Goal: Task Accomplishment & Management: Manage account settings

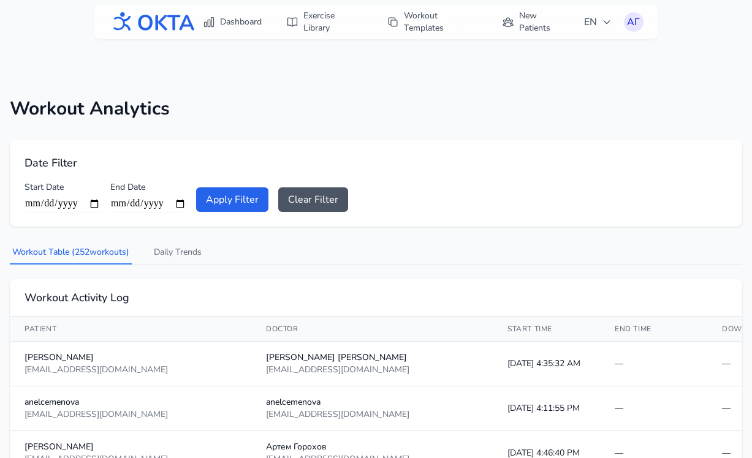
click at [636, 23] on div "АГ" at bounding box center [634, 22] width 20 height 20
click at [570, 75] on link "Logout" at bounding box center [574, 72] width 137 height 22
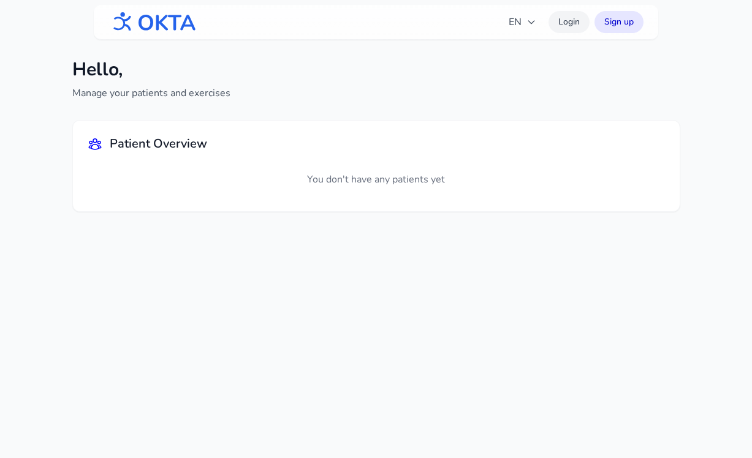
click at [570, 25] on link "Login" at bounding box center [568, 22] width 41 height 22
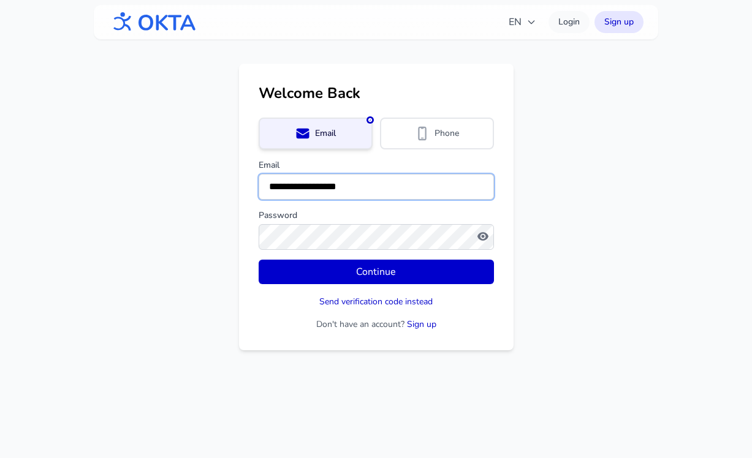
click at [331, 182] on input "**********" at bounding box center [376, 187] width 235 height 26
type input "**********"
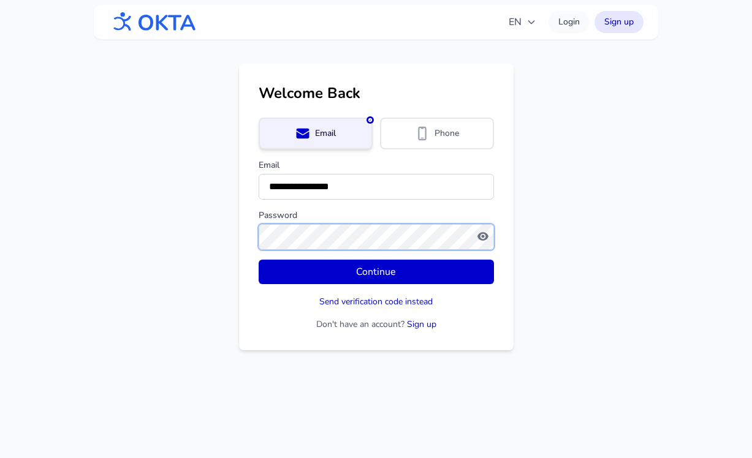
click at [259, 260] on button "Continue" at bounding box center [376, 272] width 235 height 25
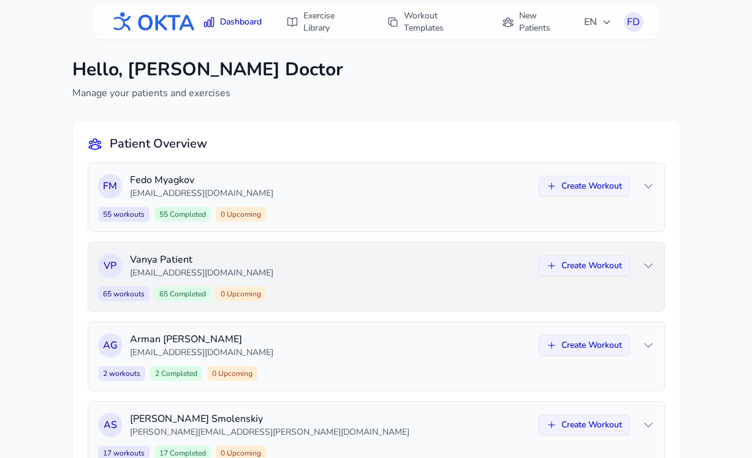
scroll to position [207, 0]
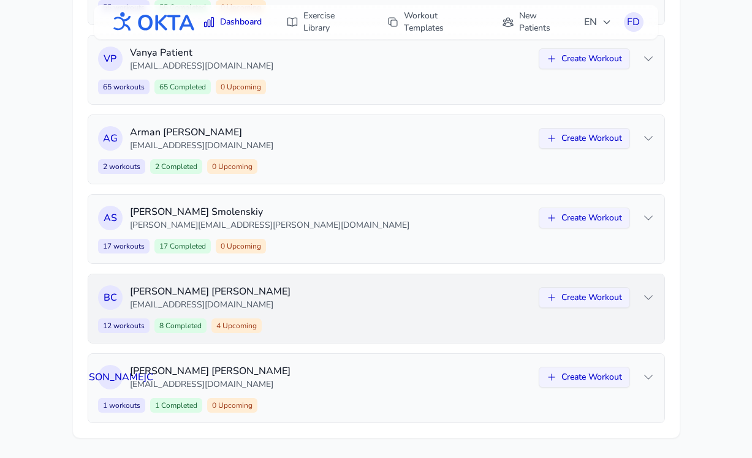
click at [397, 311] on div "В С Владимир Сапелко sapelko.v@mail.ru Create Workout 12 workouts 8 Completed 4…" at bounding box center [376, 308] width 576 height 69
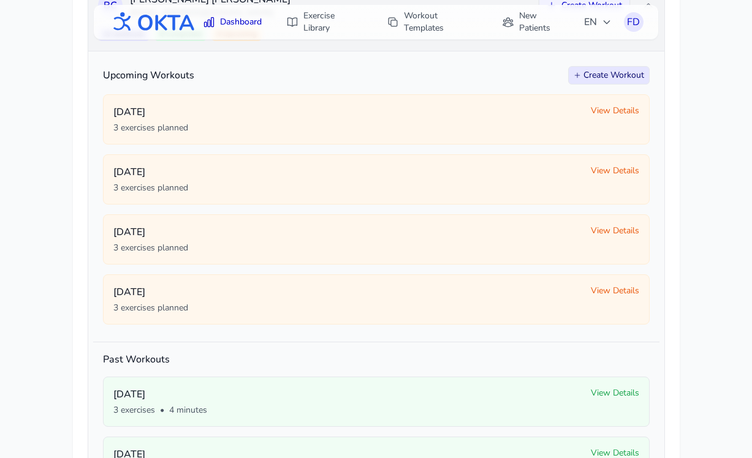
scroll to position [500, 0]
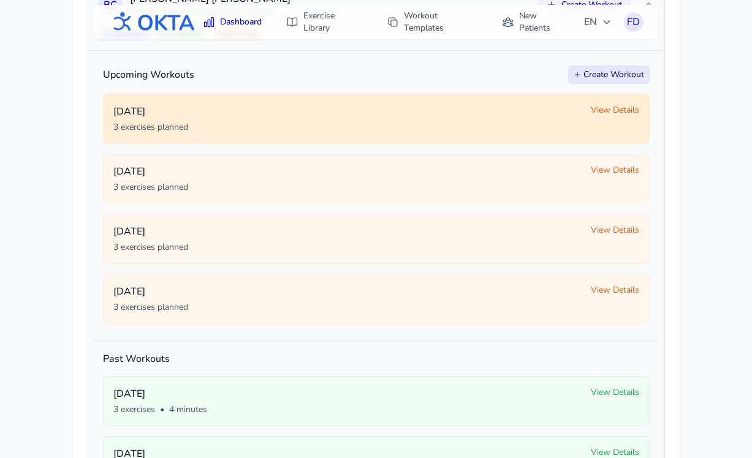
click at [608, 110] on span "View Details" at bounding box center [615, 110] width 48 height 12
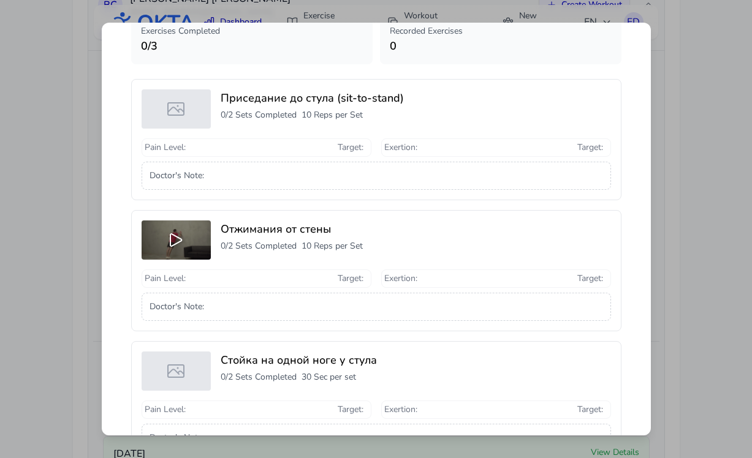
scroll to position [67, 0]
click at [177, 240] on icon at bounding box center [176, 242] width 20 height 20
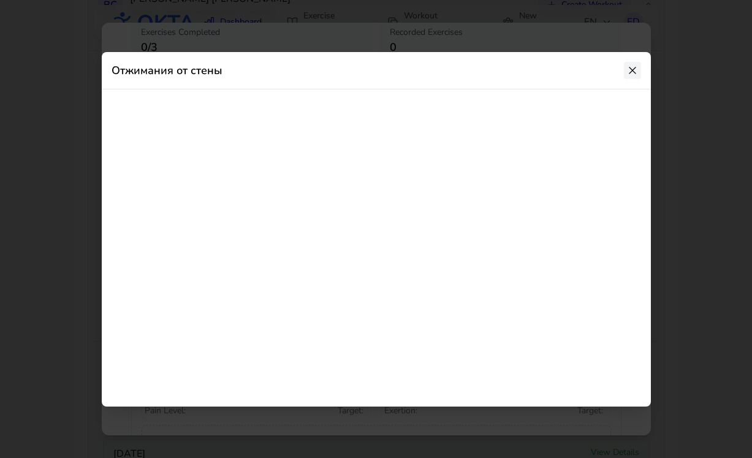
click at [630, 74] on icon at bounding box center [632, 70] width 12 height 12
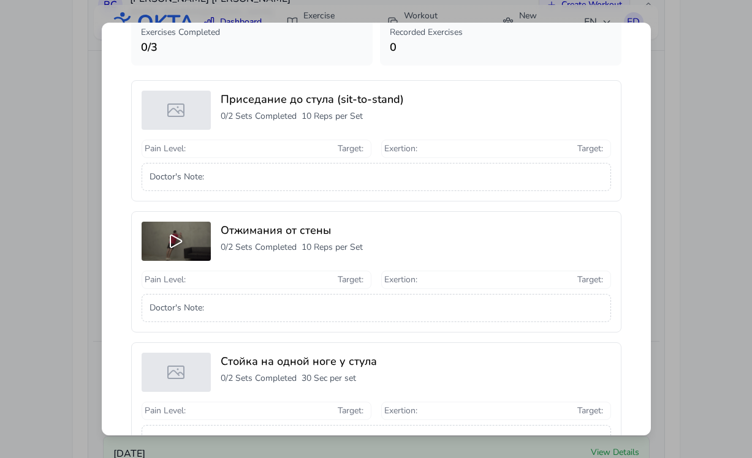
click at [684, 86] on div "Workout Details - October 2 - Владимир Сапелко Exercises Completed 0 / 3 Record…" at bounding box center [376, 229] width 752 height 458
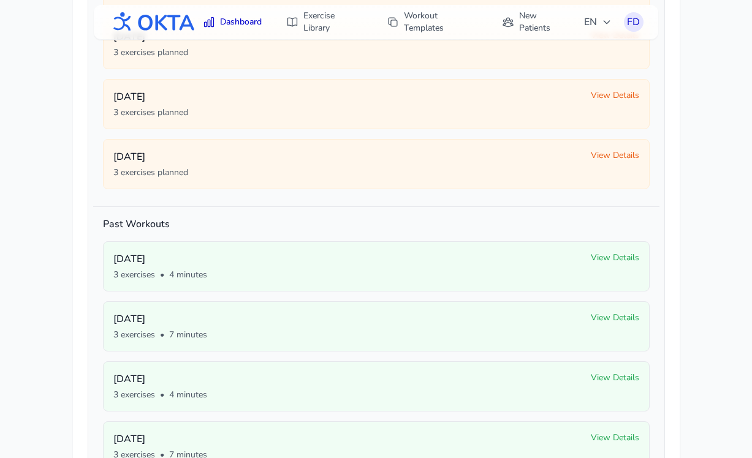
scroll to position [635, 0]
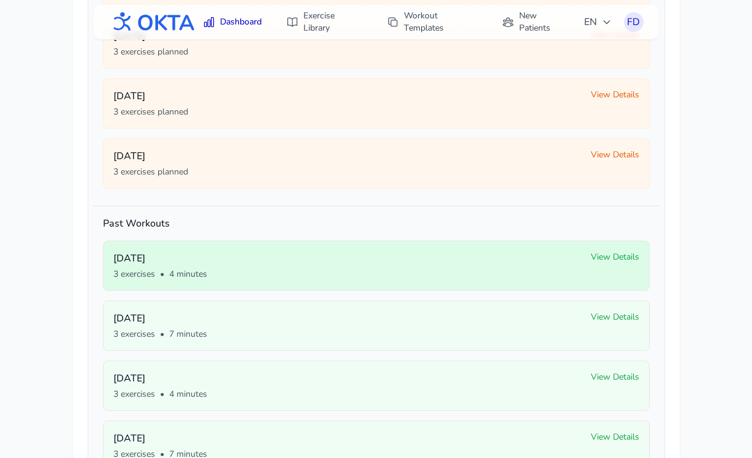
click at [613, 257] on span "View Details" at bounding box center [615, 257] width 48 height 12
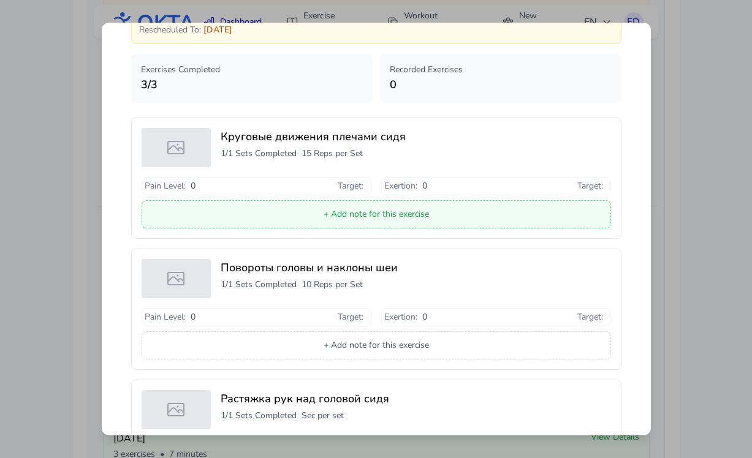
scroll to position [0, 0]
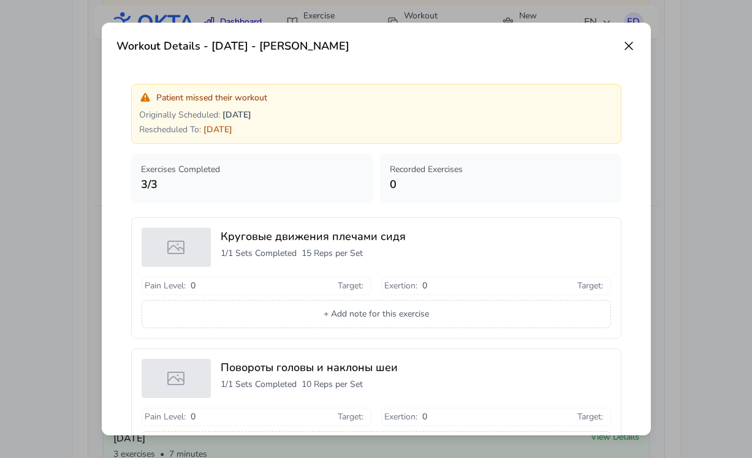
click at [625, 48] on icon at bounding box center [628, 45] width 7 height 7
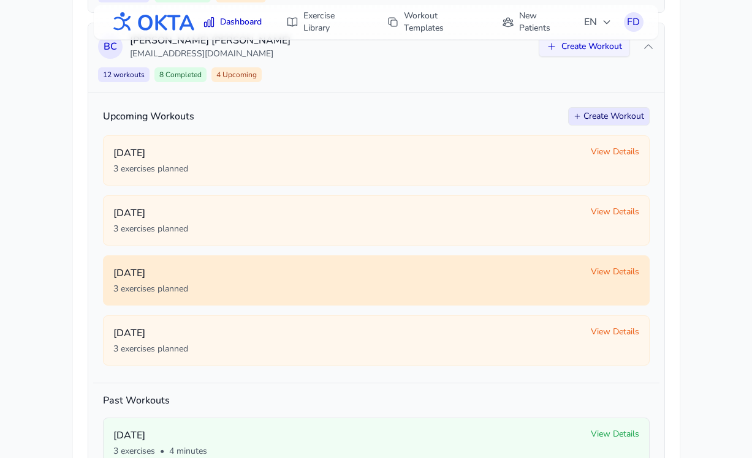
scroll to position [458, 0]
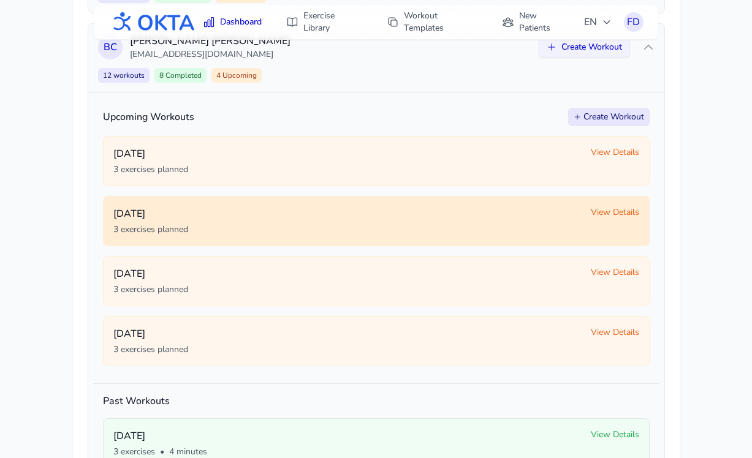
click at [610, 211] on span "View Details" at bounding box center [615, 212] width 48 height 12
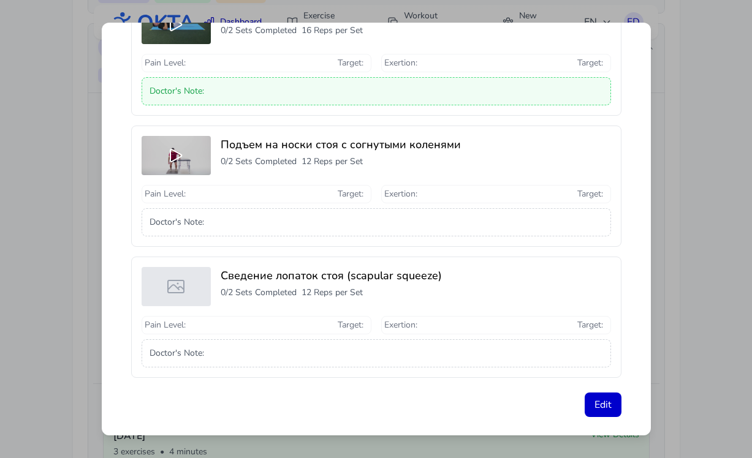
scroll to position [165, 0]
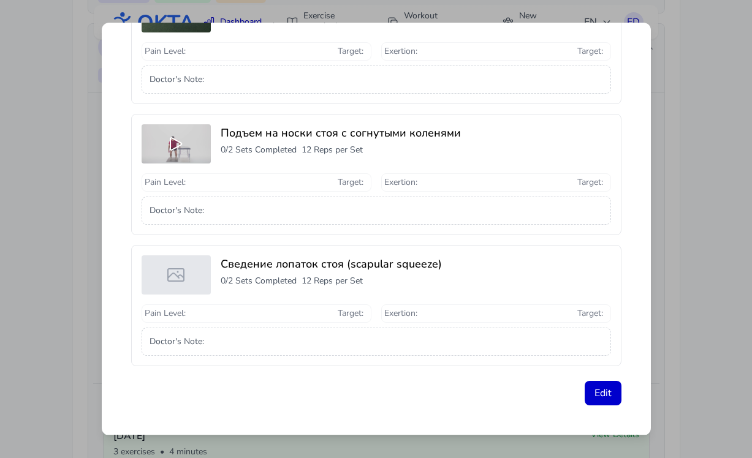
click at [170, 144] on icon at bounding box center [175, 144] width 11 height 12
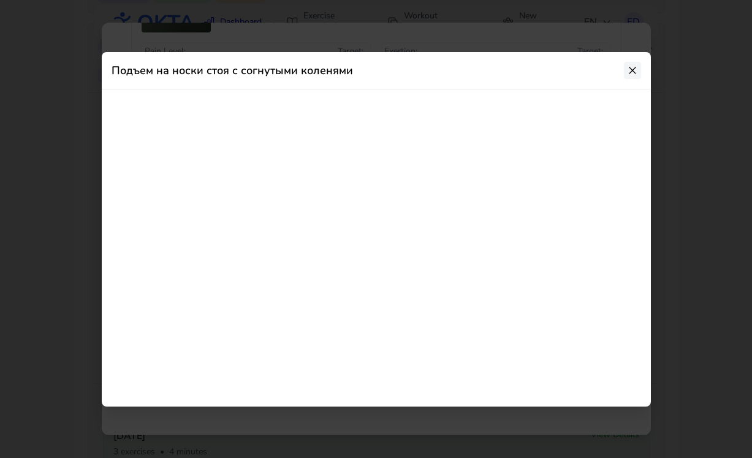
click at [632, 70] on icon at bounding box center [632, 70] width 12 height 12
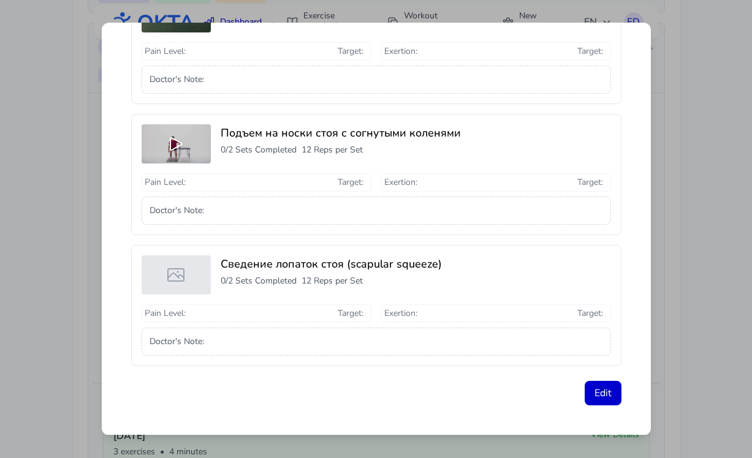
click at [682, 154] on div "Workout Details - October 3 - Владимир Сапелко Exercises Completed 0 / 3 Record…" at bounding box center [376, 229] width 752 height 458
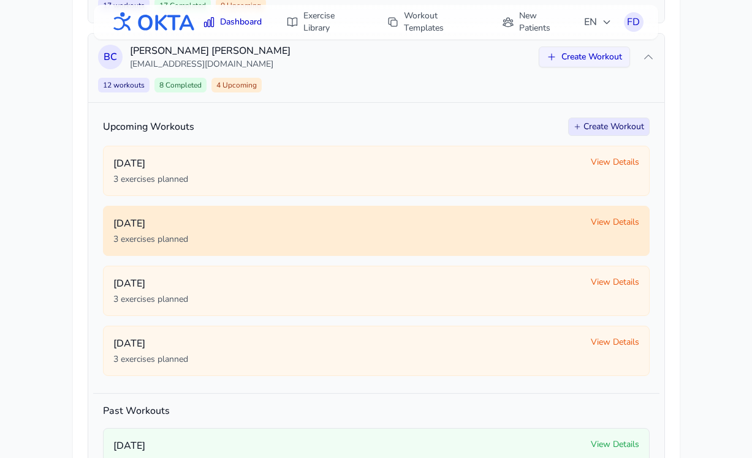
scroll to position [445, 0]
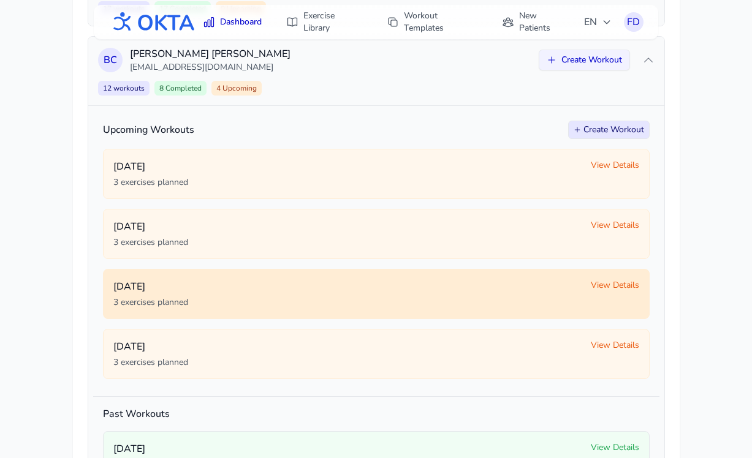
click at [609, 283] on span "View Details" at bounding box center [615, 285] width 48 height 12
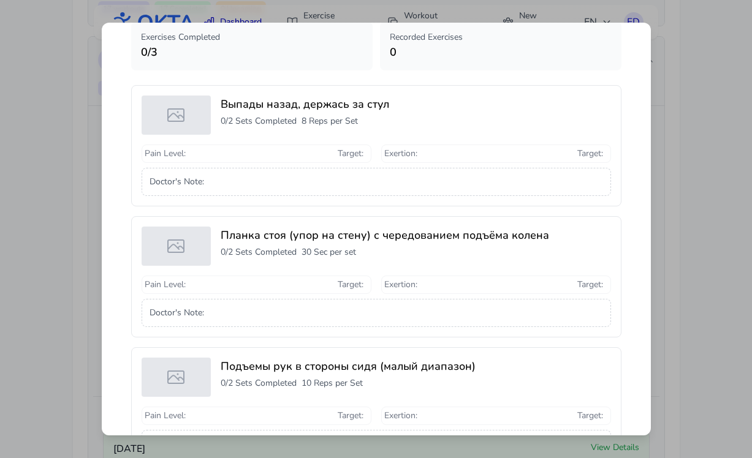
scroll to position [0, 0]
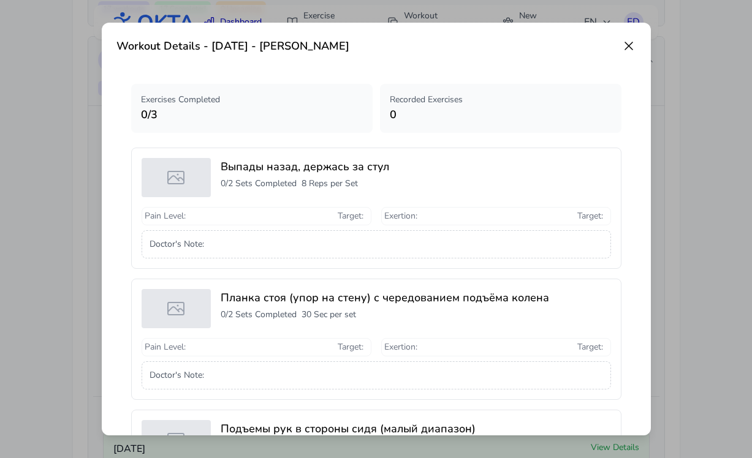
click at [626, 53] on div "Workout Details - October 4 - Владимир Сапелко" at bounding box center [375, 45] width 519 height 17
click at [628, 47] on icon at bounding box center [628, 46] width 15 height 15
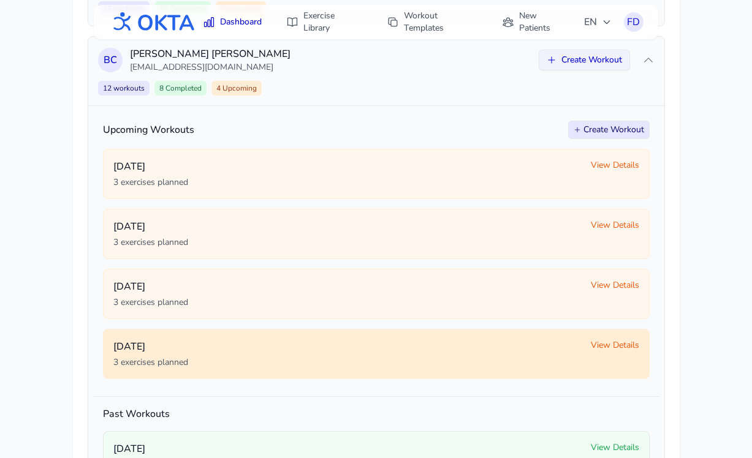
click at [606, 340] on span "View Details" at bounding box center [615, 345] width 48 height 12
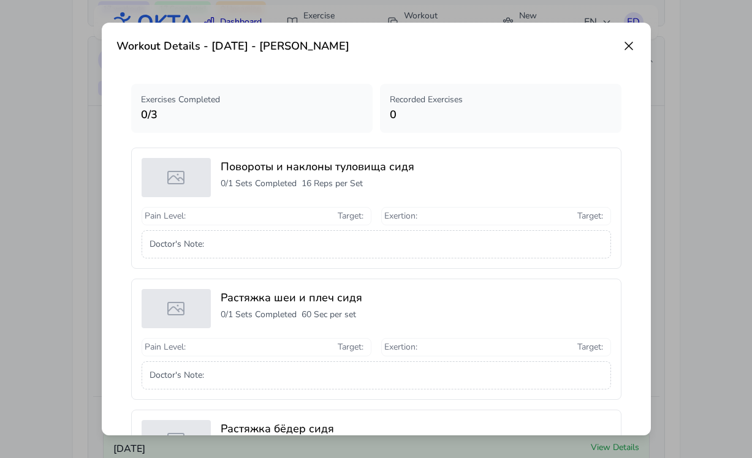
click at [630, 42] on icon at bounding box center [628, 46] width 15 height 15
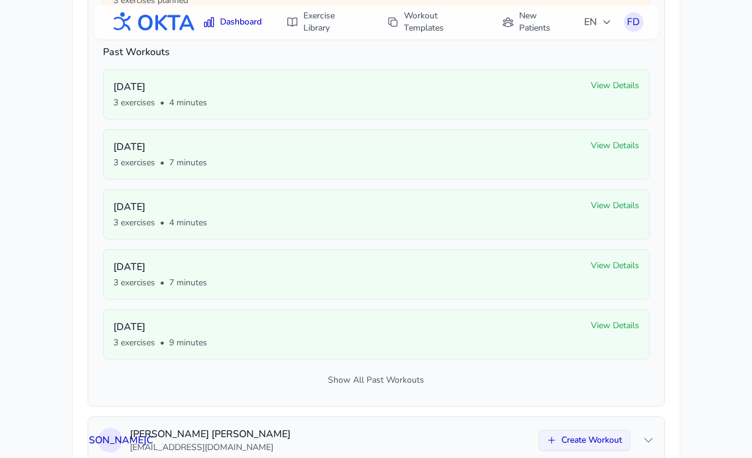
scroll to position [806, 0]
click at [377, 383] on button "Show All Past Workouts" at bounding box center [376, 382] width 546 height 22
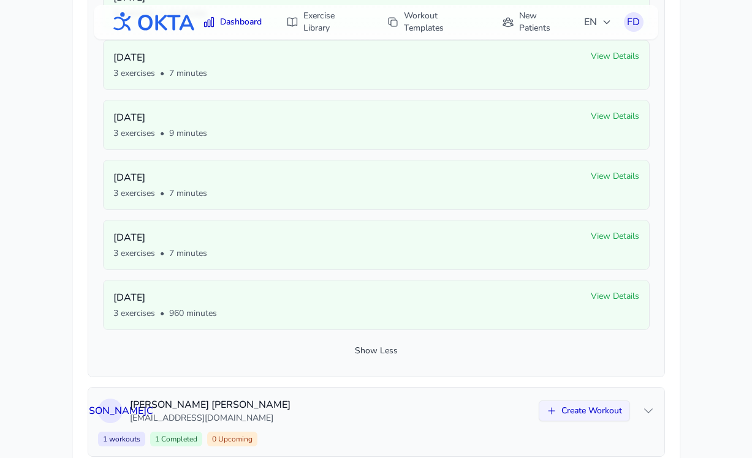
scroll to position [1003, 0]
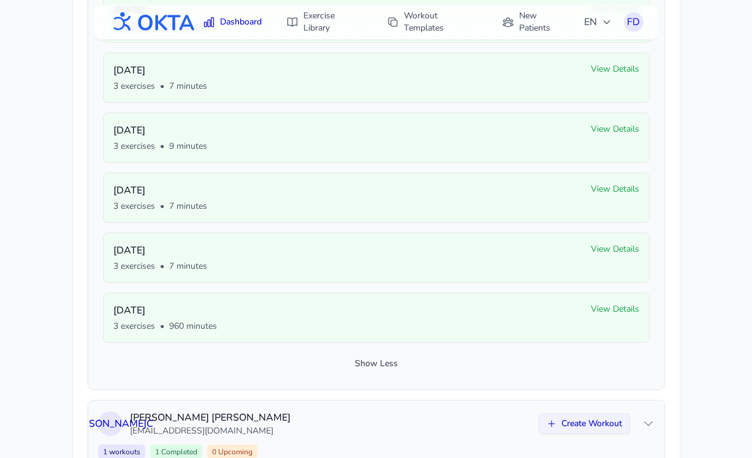
click at [372, 364] on button "Show Less" at bounding box center [376, 364] width 546 height 22
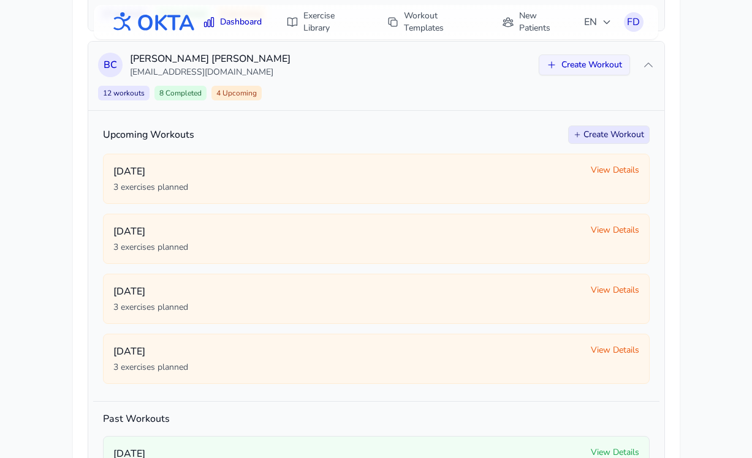
scroll to position [441, 0]
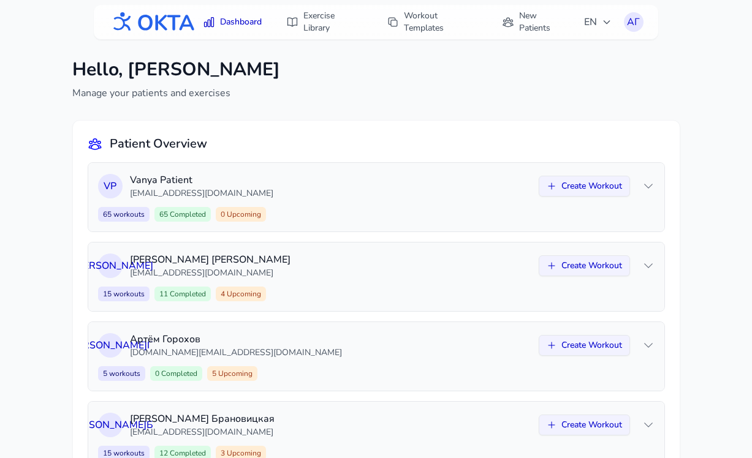
scroll to position [523, 0]
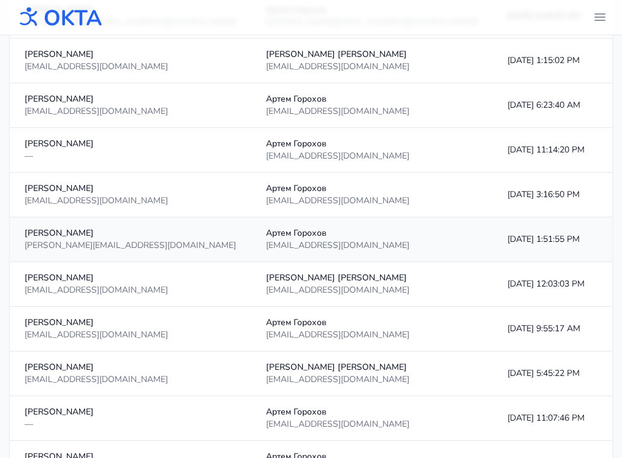
scroll to position [652, 0]
drag, startPoint x: 339, startPoint y: 374, endPoint x: 499, endPoint y: 374, distance: 160.5
click at [499, 374] on tr "Дмитрий Кулешов speedyjr@yandex.ru Михаил Кривов krivovmm@gmail.com 9/29/2025, …" at bounding box center [383, 373] width 747 height 45
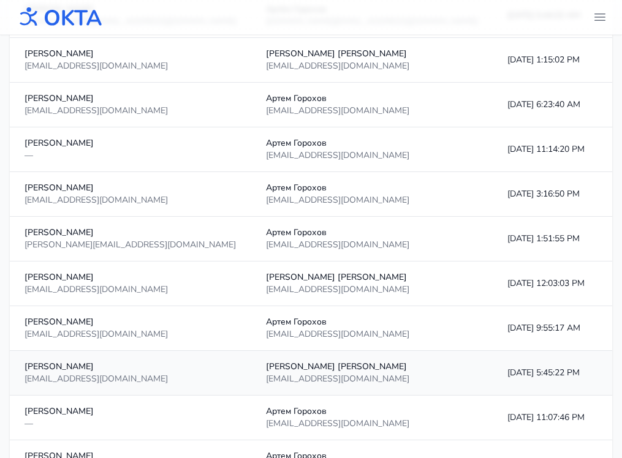
drag, startPoint x: 516, startPoint y: 373, endPoint x: 453, endPoint y: 373, distance: 63.7
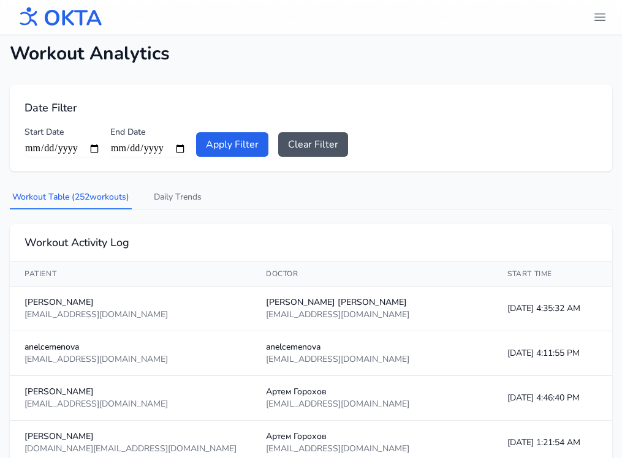
scroll to position [0, 0]
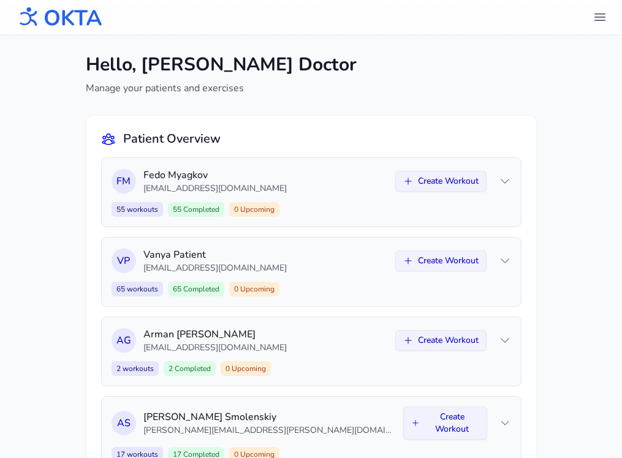
click at [601, 17] on icon "header.menu.open" at bounding box center [600, 17] width 10 height 7
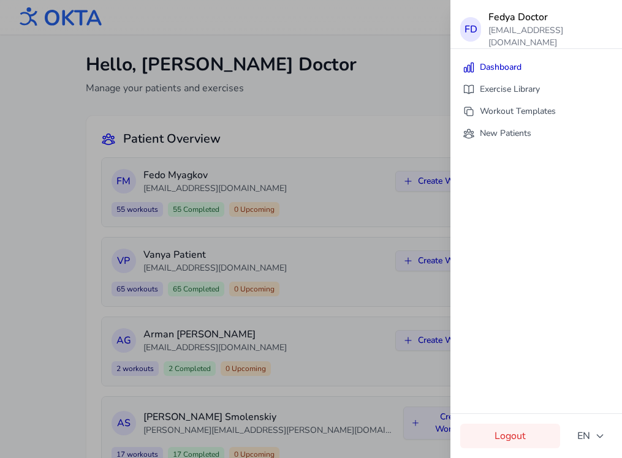
click at [502, 437] on link "Logout" at bounding box center [510, 436] width 100 height 25
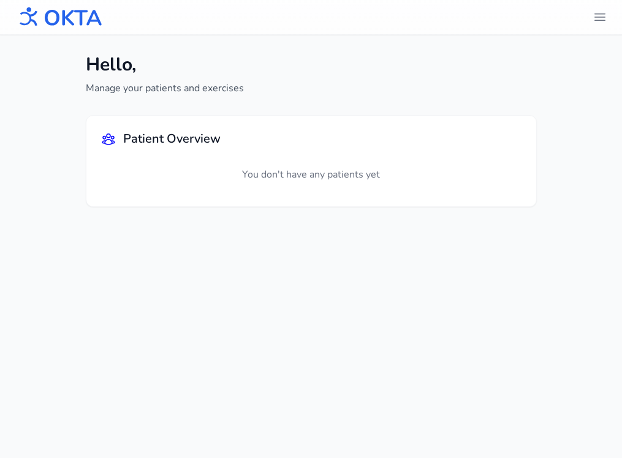
click at [53, 13] on img at bounding box center [59, 17] width 88 height 32
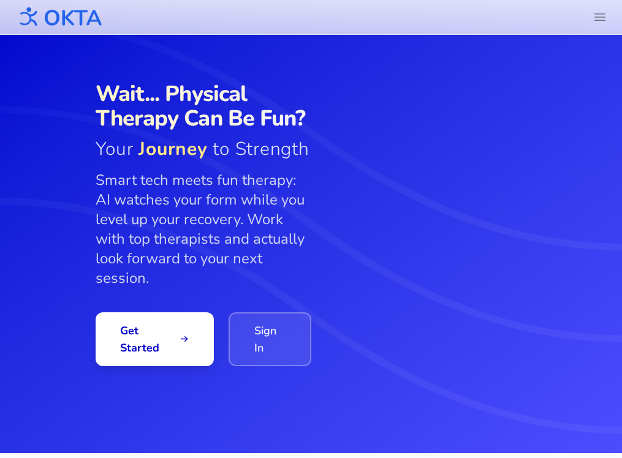
click at [254, 330] on link "Sign In" at bounding box center [269, 339] width 82 height 54
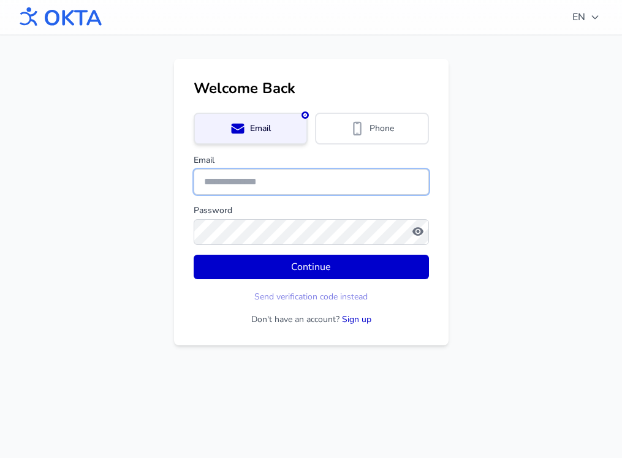
type input "**********"
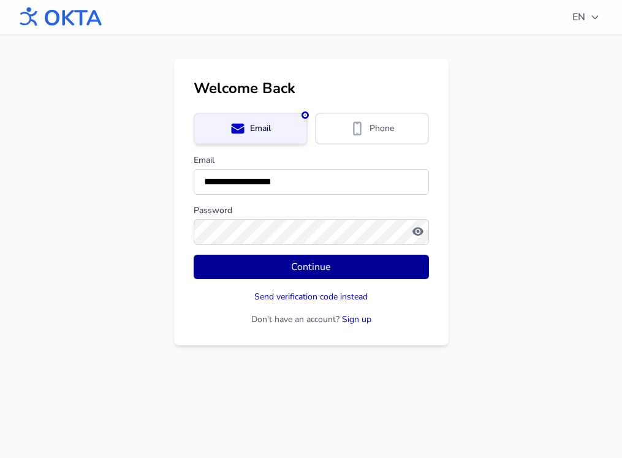
click at [279, 265] on button "Continue" at bounding box center [311, 267] width 235 height 25
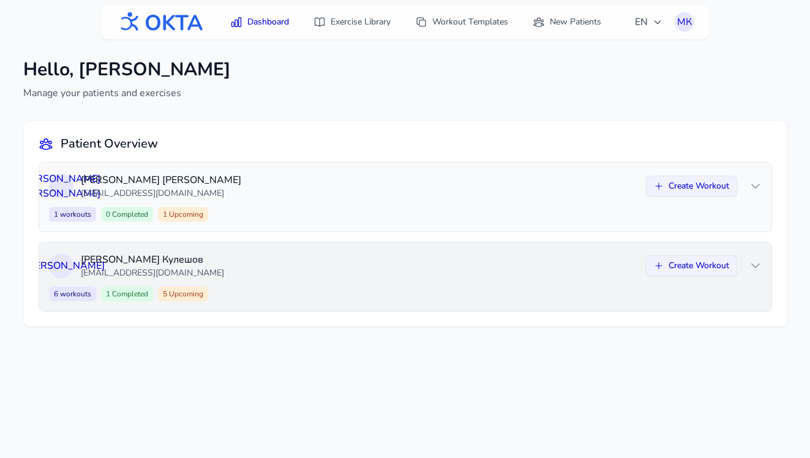
click at [478, 270] on p "[EMAIL_ADDRESS][DOMAIN_NAME]" at bounding box center [360, 273] width 558 height 12
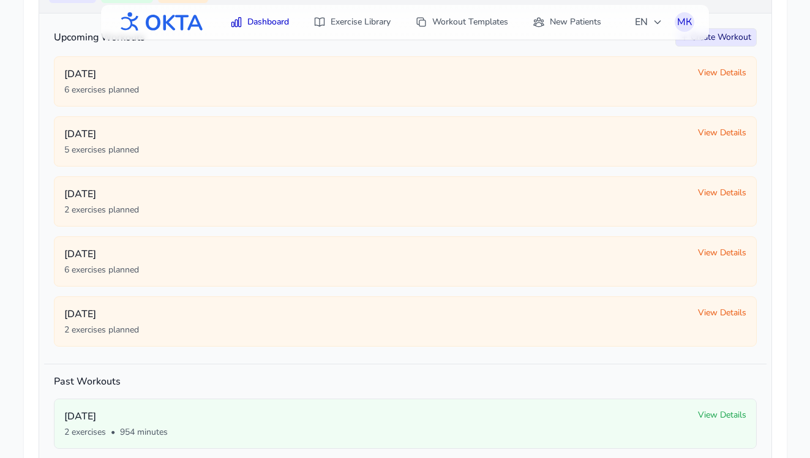
scroll to position [339, 0]
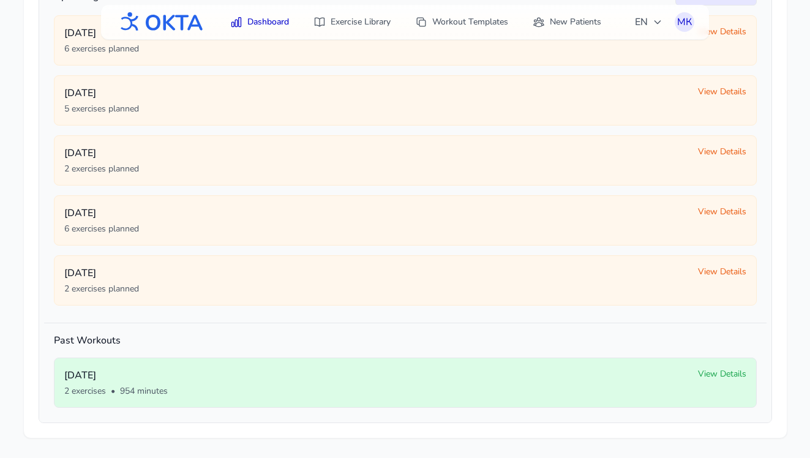
click at [621, 371] on span "View Details" at bounding box center [722, 374] width 48 height 12
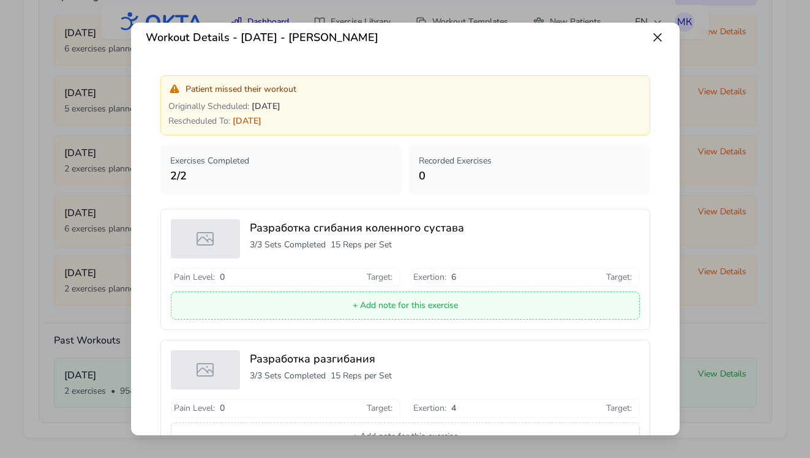
scroll to position [0, 0]
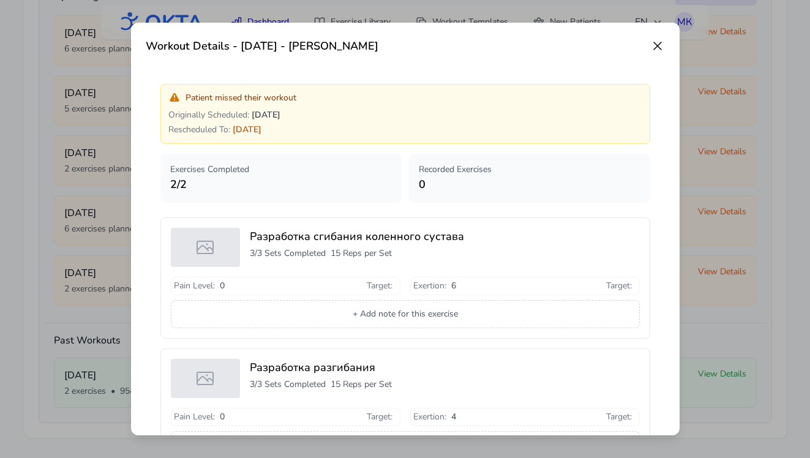
click at [621, 47] on icon at bounding box center [657, 45] width 7 height 7
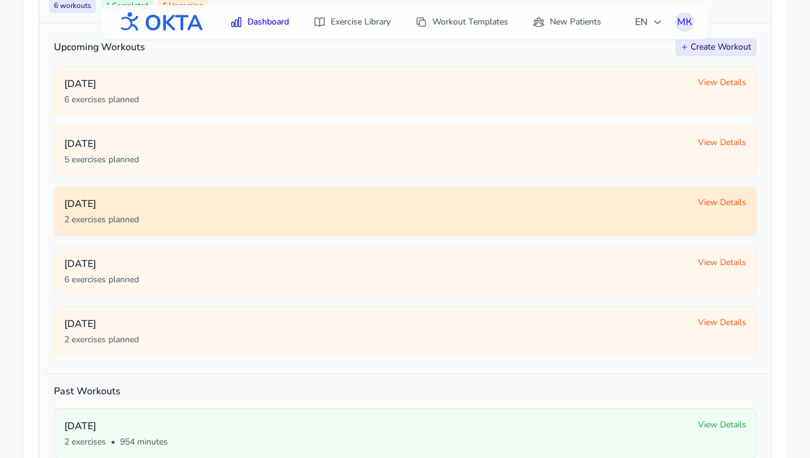
scroll to position [288, 0]
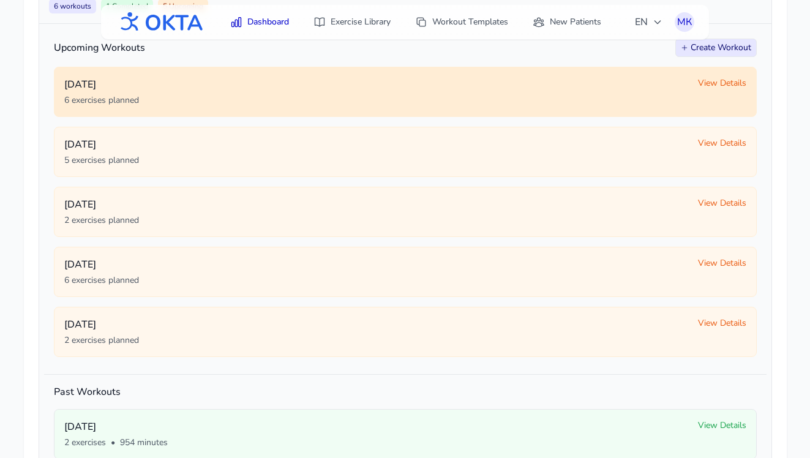
click at [621, 84] on span "View Details" at bounding box center [722, 83] width 48 height 12
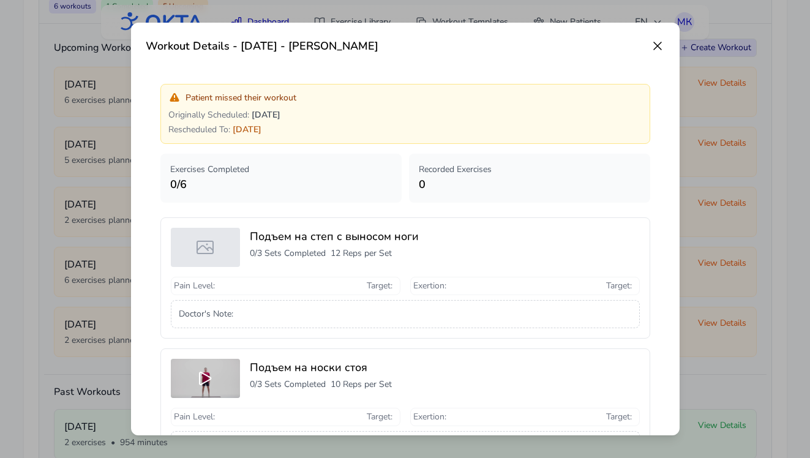
click at [621, 46] on icon at bounding box center [658, 46] width 15 height 15
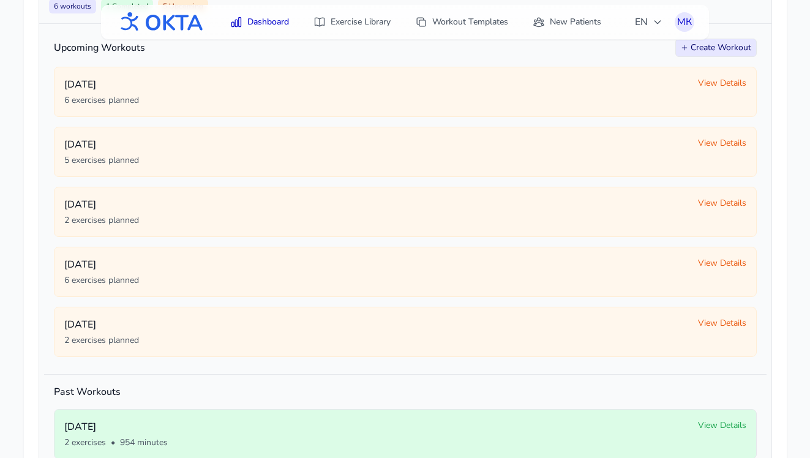
click at [621, 423] on p "[DATE]" at bounding box center [376, 427] width 624 height 15
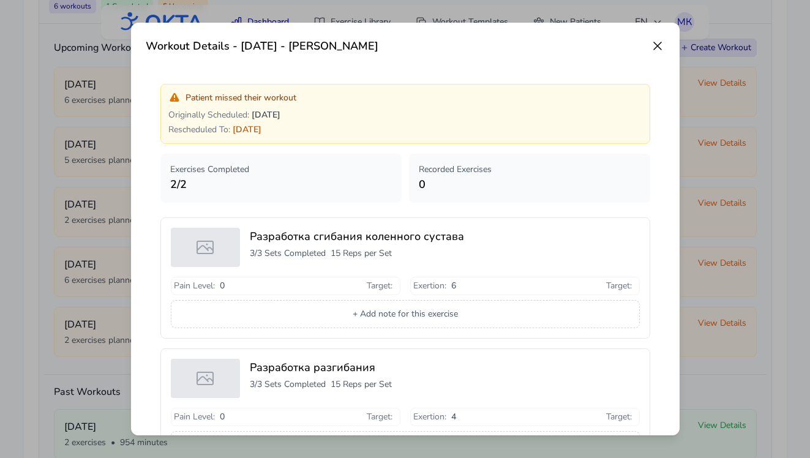
click at [621, 46] on icon at bounding box center [657, 45] width 7 height 7
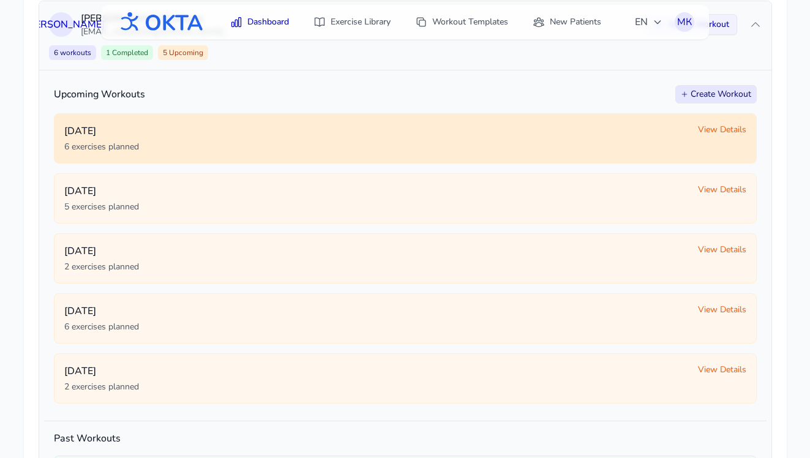
scroll to position [247, 0]
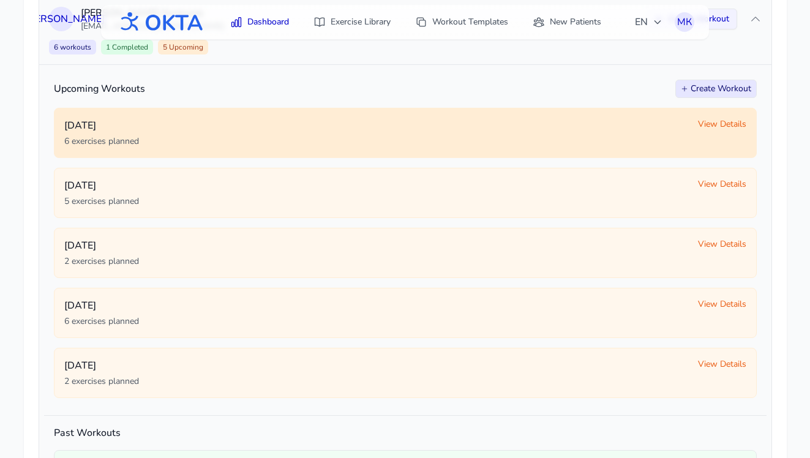
click at [550, 139] on div "6 exercises planned" at bounding box center [376, 141] width 624 height 12
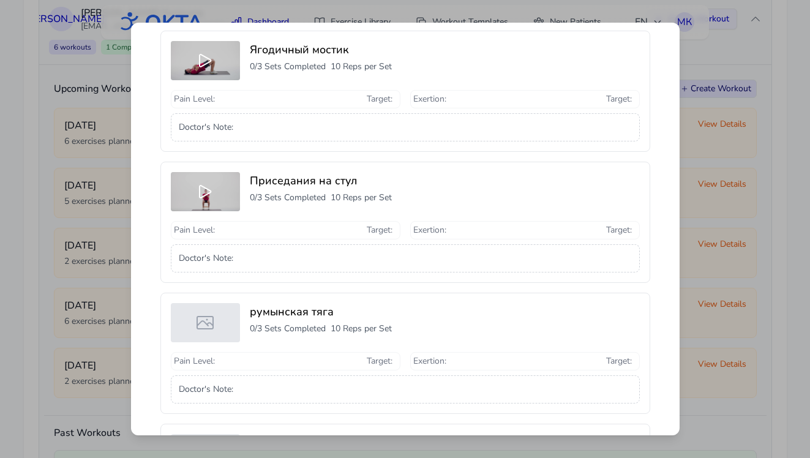
scroll to position [353, 0]
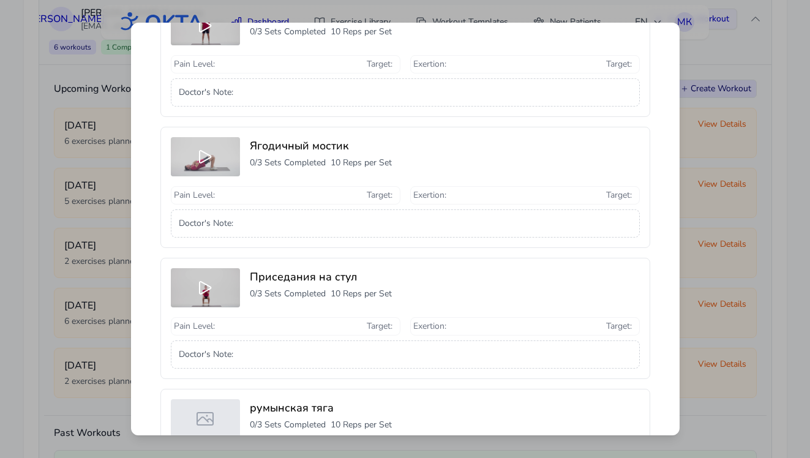
click at [203, 159] on icon at bounding box center [205, 157] width 20 height 20
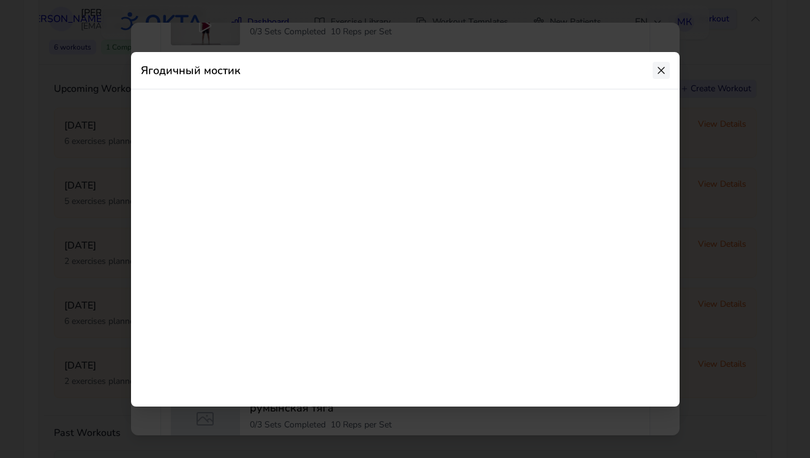
click at [621, 67] on icon at bounding box center [661, 70] width 12 height 12
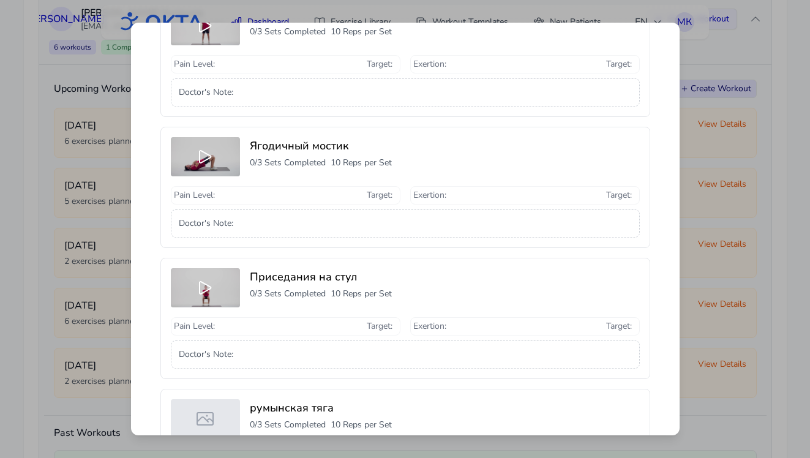
click at [621, 72] on div "Workout Details - [DATE] - [PERSON_NAME] Patient missed their workout Originall…" at bounding box center [405, 229] width 810 height 458
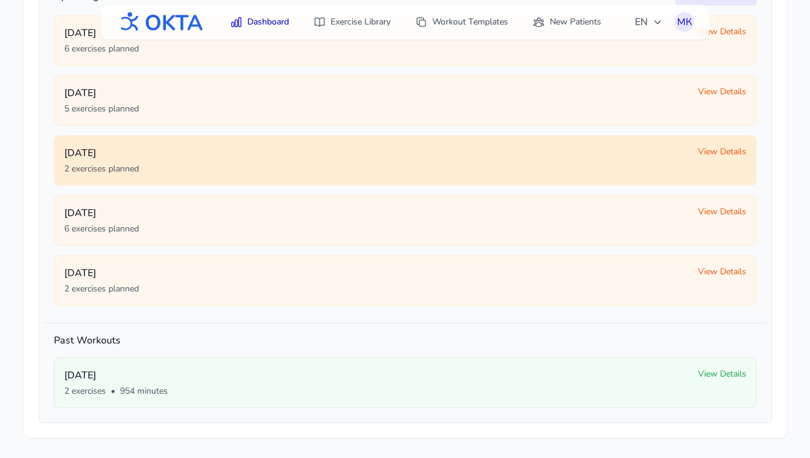
scroll to position [0, 0]
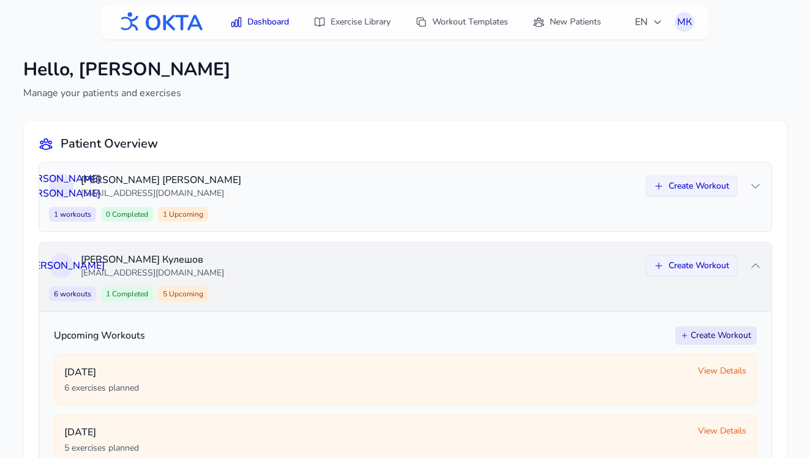
click at [557, 271] on p "[EMAIL_ADDRESS][DOMAIN_NAME]" at bounding box center [360, 273] width 558 height 12
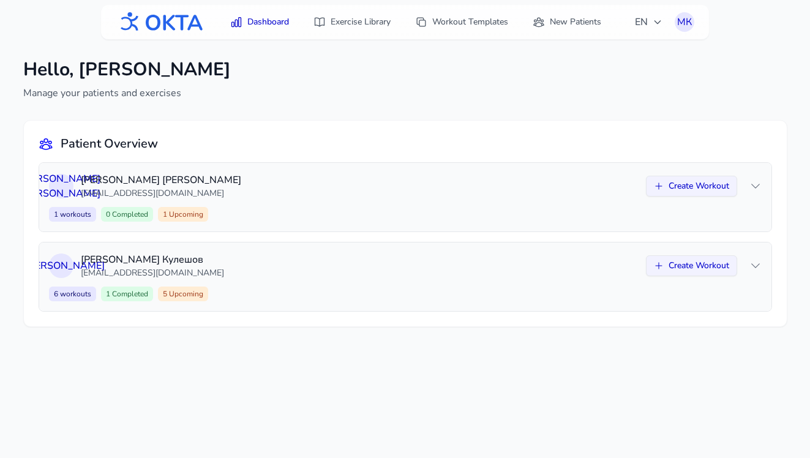
click at [165, 14] on img at bounding box center [160, 22] width 88 height 32
